Goal: Information Seeking & Learning: Learn about a topic

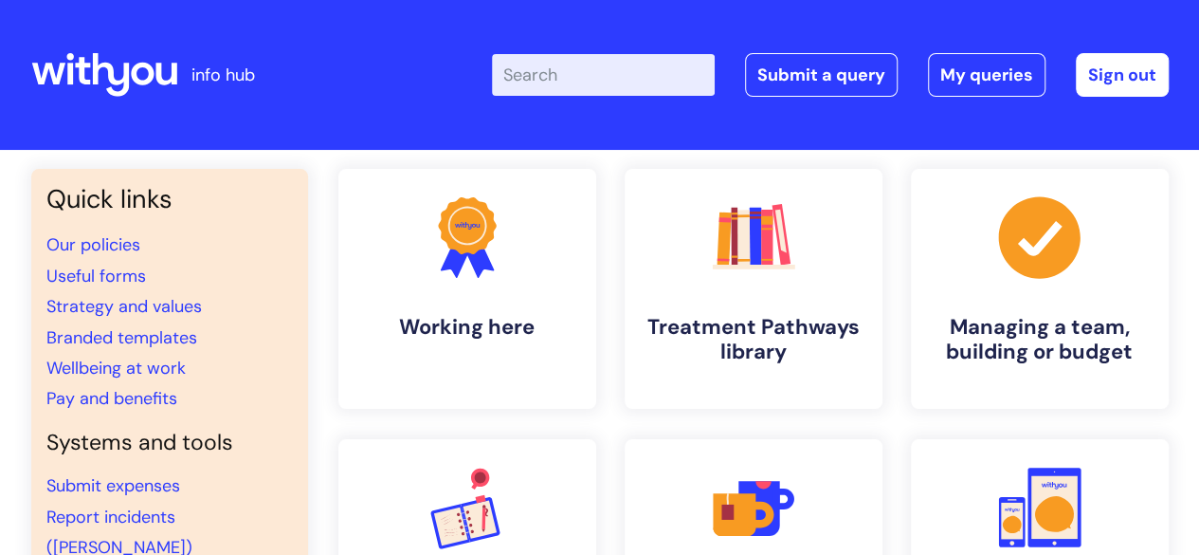
click at [605, 65] on input "Enter your search term here..." at bounding box center [603, 75] width 223 height 42
type input "coll"
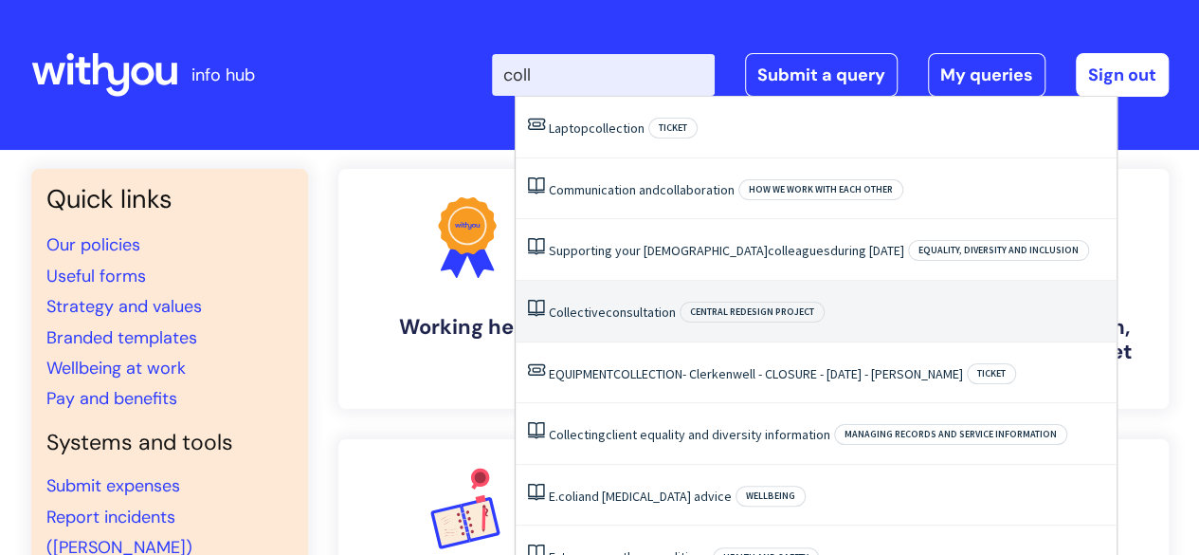
click at [602, 313] on span "Collective" at bounding box center [577, 311] width 57 height 17
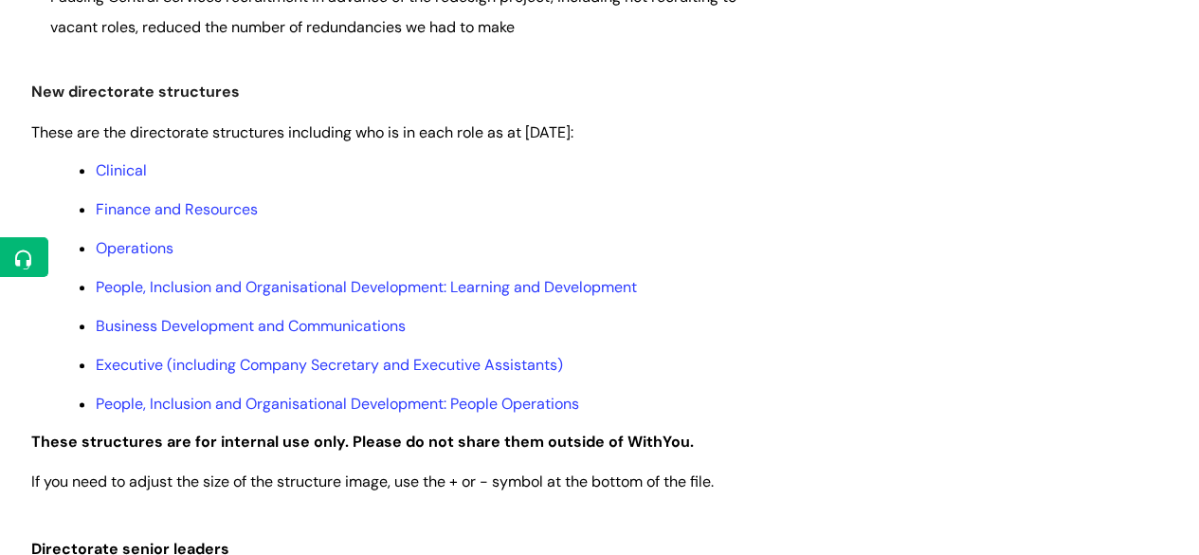
scroll to position [1043, 0]
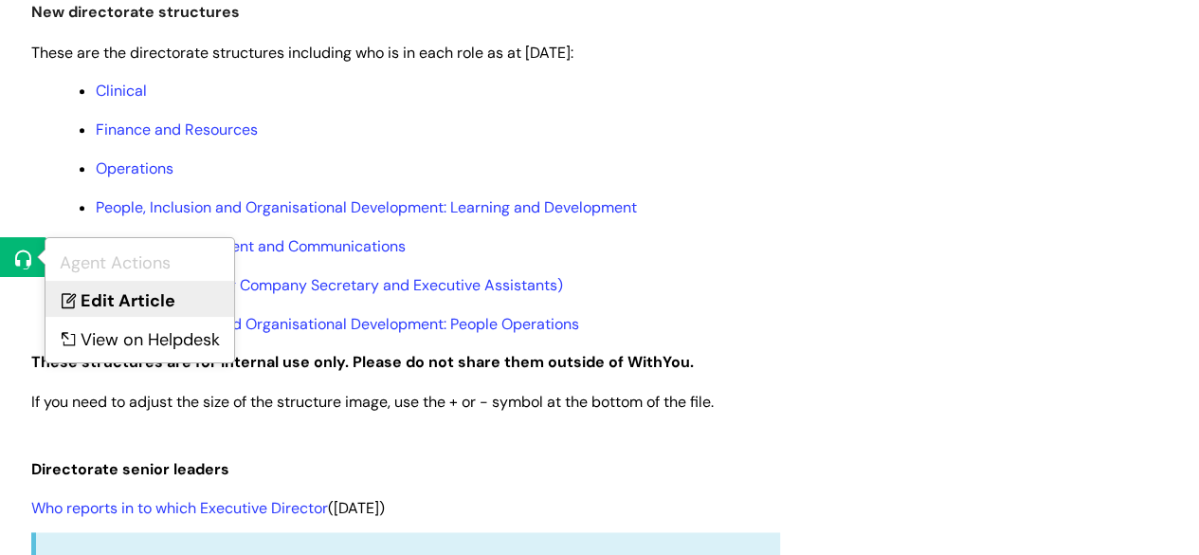
click at [136, 287] on link "Edit Article" at bounding box center [140, 298] width 189 height 35
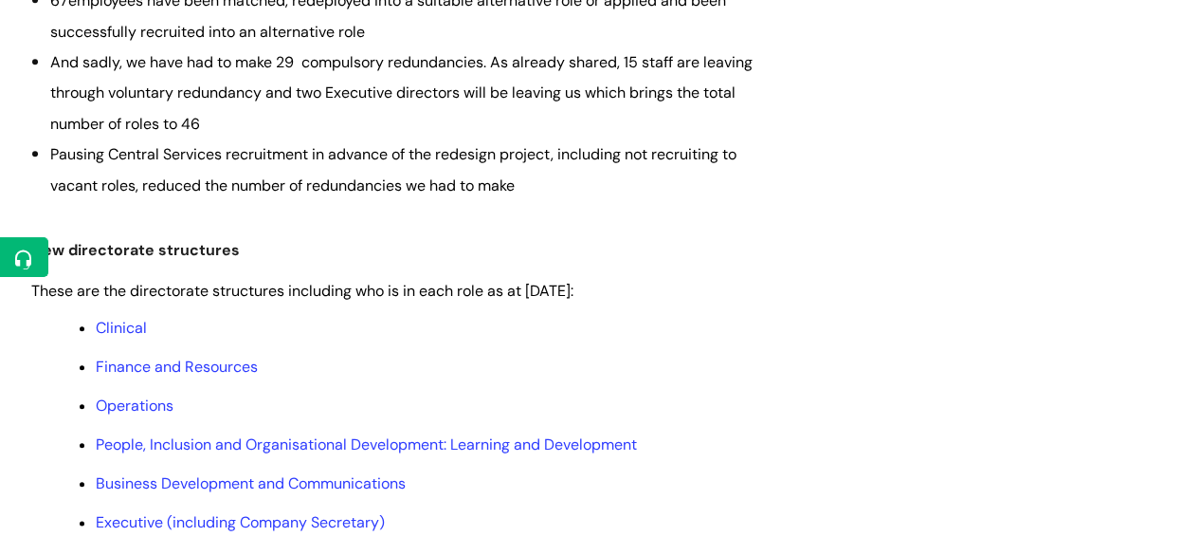
scroll to position [1043, 0]
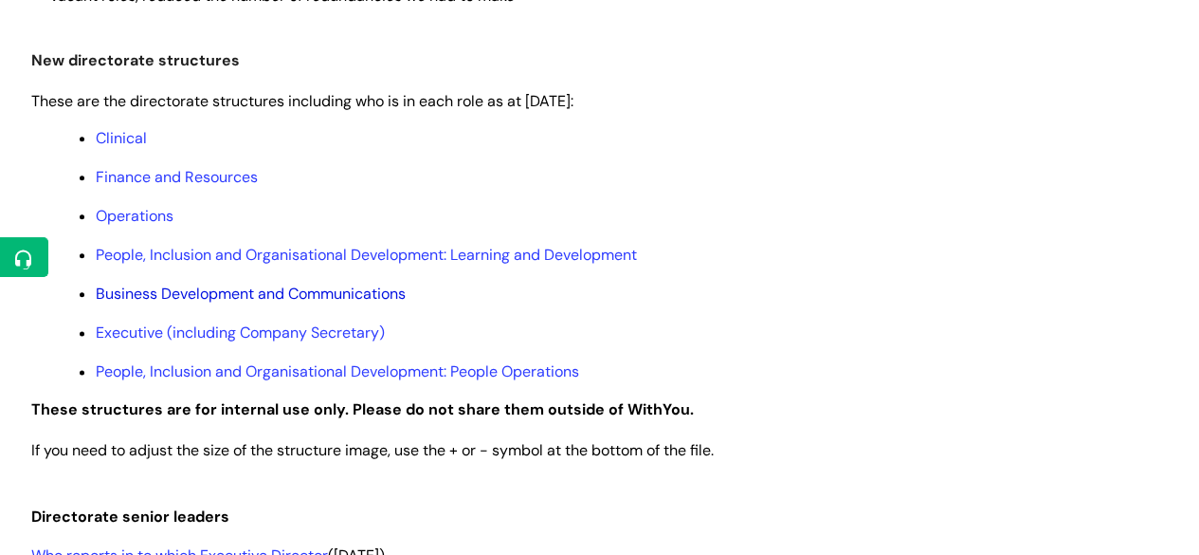
click at [223, 300] on link "Business Development and Communications" at bounding box center [251, 293] width 310 height 20
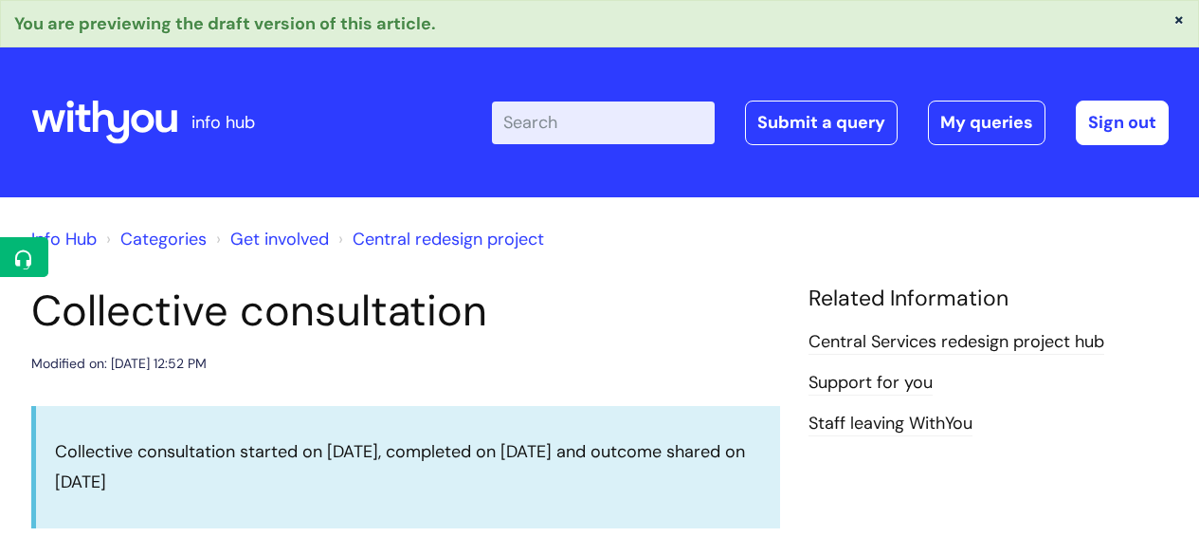
scroll to position [1043, 0]
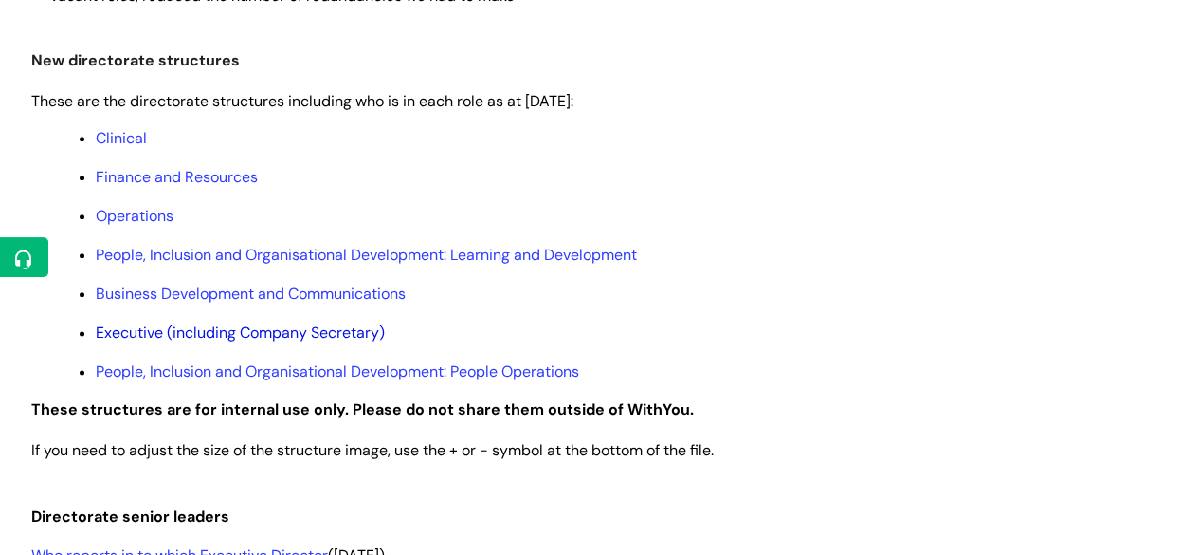
click at [183, 333] on link "Executive (including Company Secretary)" at bounding box center [240, 332] width 289 height 20
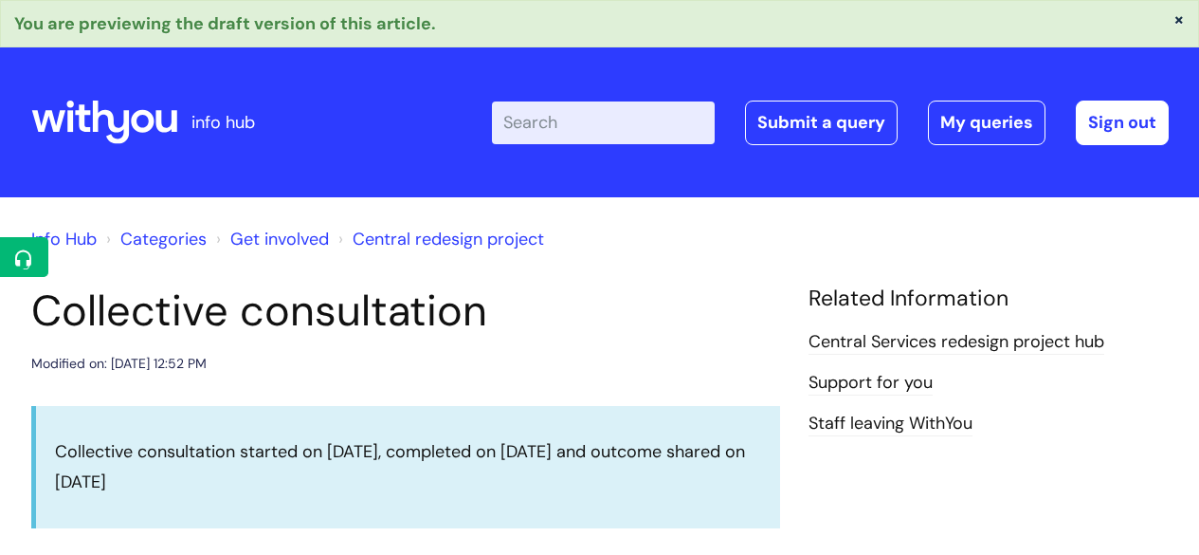
scroll to position [1043, 0]
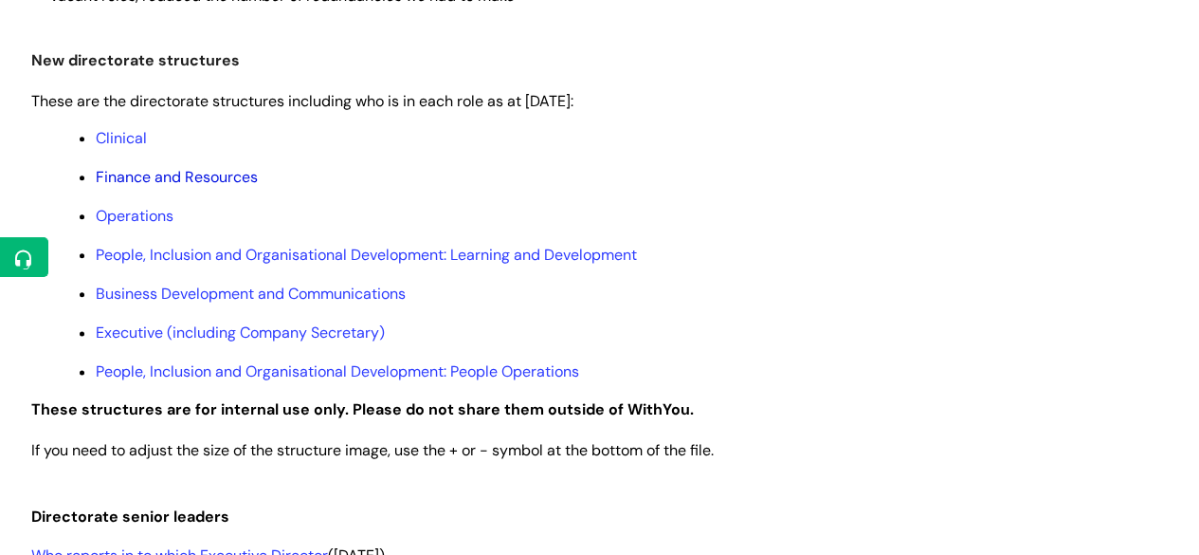
click at [140, 172] on link "Finance and Resources" at bounding box center [177, 177] width 162 height 20
